Goal: Contribute content

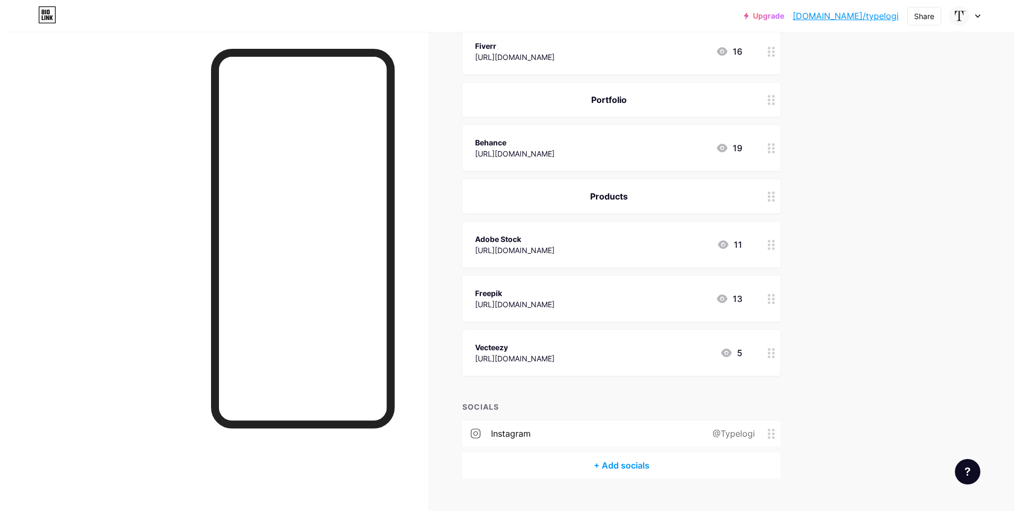
scroll to position [363, 0]
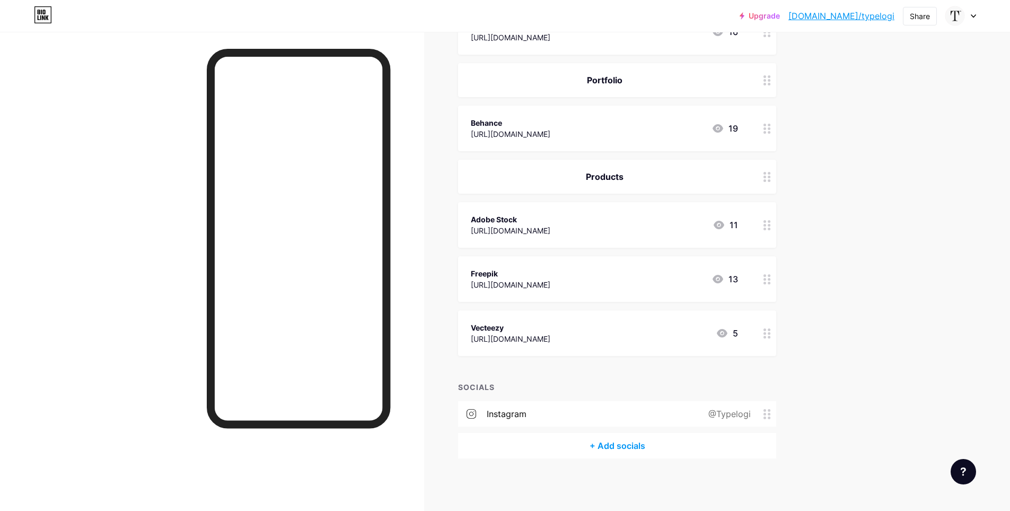
click at [772, 232] on div at bounding box center [767, 225] width 18 height 46
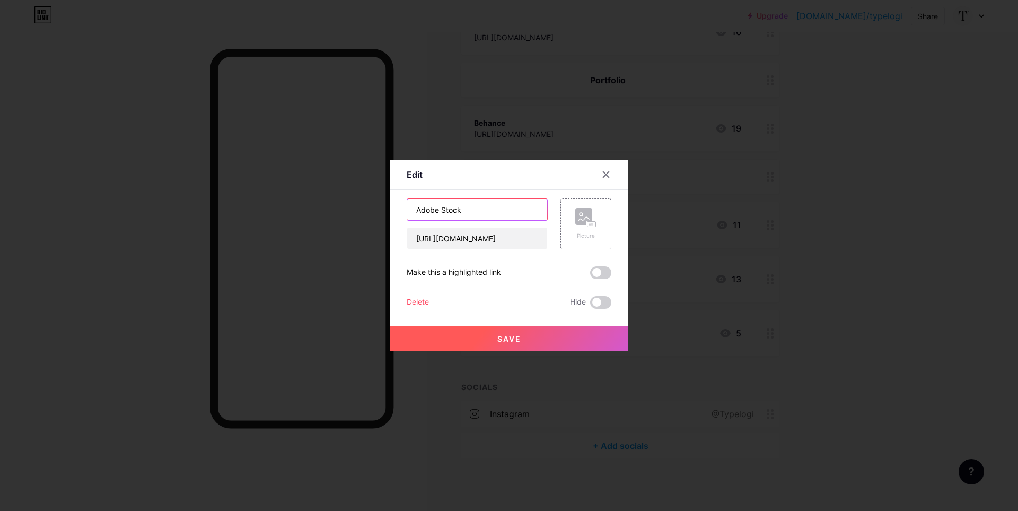
click at [479, 211] on input "Adobe Stock" at bounding box center [477, 209] width 140 height 21
click at [476, 241] on input "[URL][DOMAIN_NAME]" at bounding box center [477, 237] width 140 height 21
paste input "[DOMAIN_NAME][URL]"
type input "[URL][DOMAIN_NAME]"
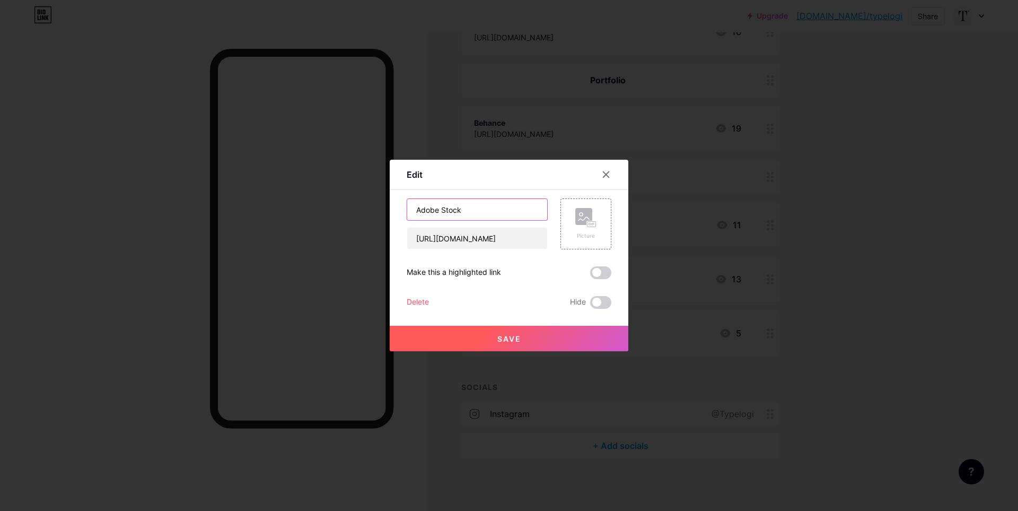
click at [477, 211] on input "Adobe Stock" at bounding box center [477, 209] width 140 height 21
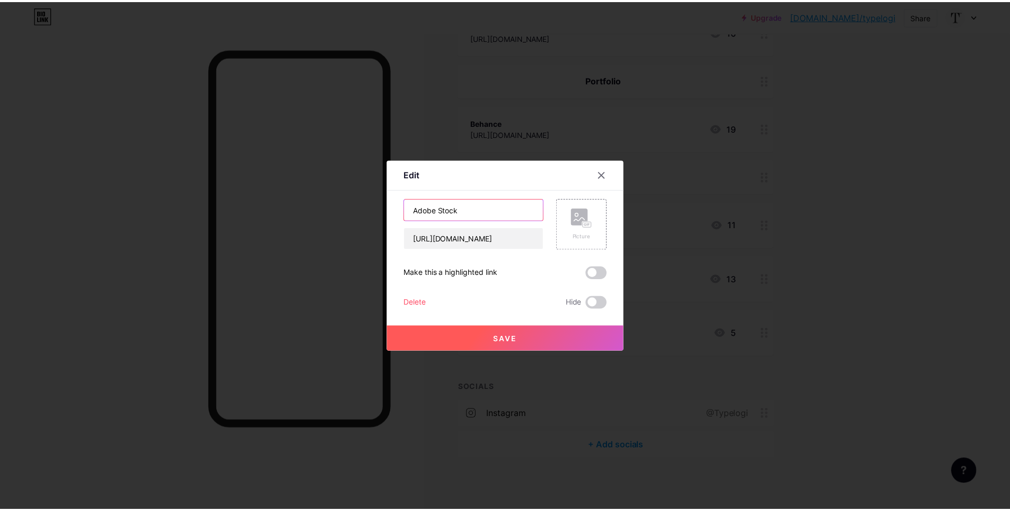
scroll to position [0, 0]
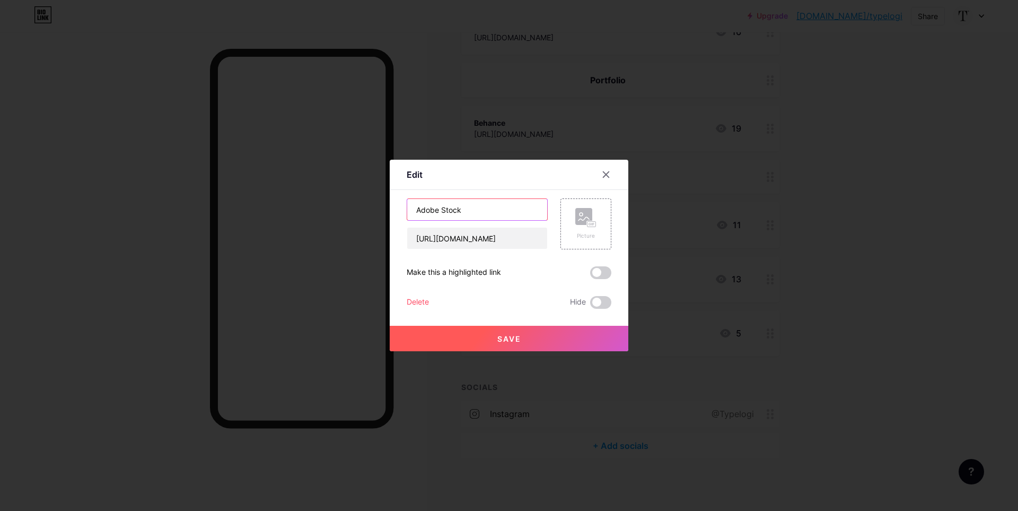
drag, startPoint x: 476, startPoint y: 212, endPoint x: 412, endPoint y: 218, distance: 64.5
click at [412, 218] on input "Adobe Stock" at bounding box center [477, 209] width 140 height 21
type input "Envato Market"
click at [520, 336] on span "Save" at bounding box center [509, 338] width 24 height 9
